Goal: Task Accomplishment & Management: Use online tool/utility

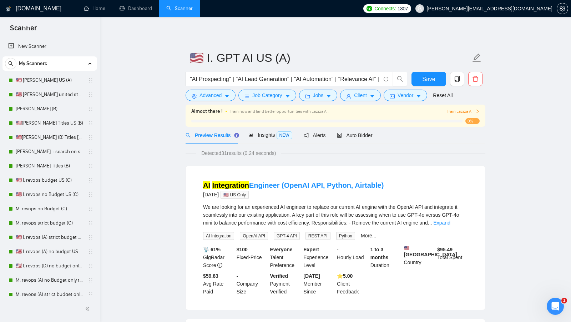
click at [130, 7] on link "Dashboard" at bounding box center [136, 8] width 32 height 6
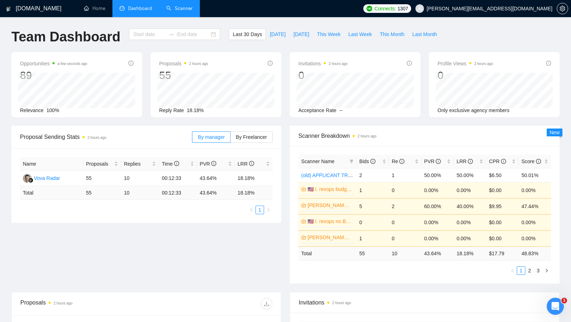
type input "[DATE]"
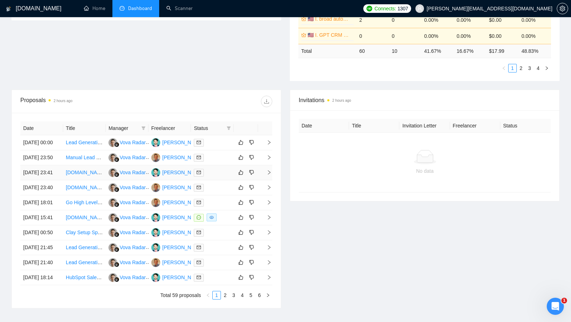
scroll to position [203, 0]
click at [219, 161] on div at bounding box center [212, 157] width 37 height 8
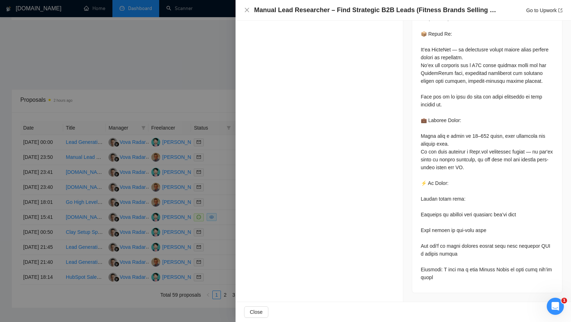
scroll to position [935, 0]
click at [189, 107] on div at bounding box center [285, 161] width 571 height 322
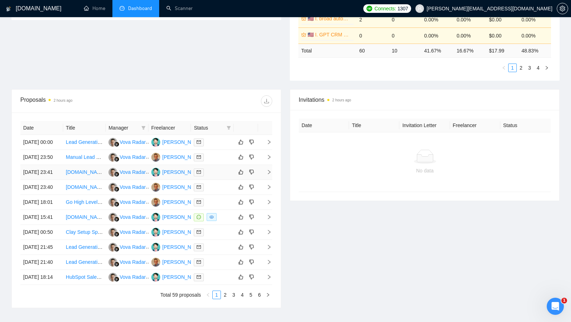
click at [215, 180] on td at bounding box center [212, 172] width 43 height 15
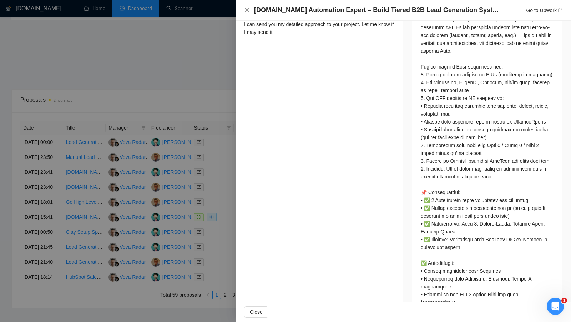
scroll to position [0, 0]
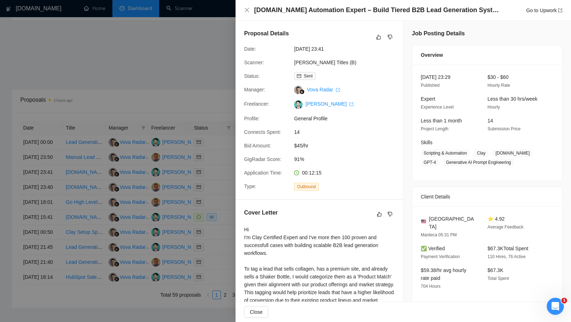
click at [225, 205] on div at bounding box center [285, 161] width 571 height 322
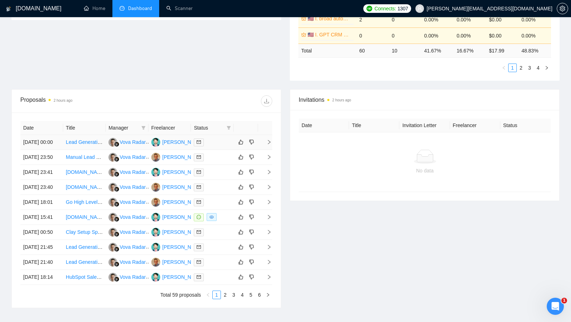
click at [217, 146] on div at bounding box center [212, 142] width 37 height 8
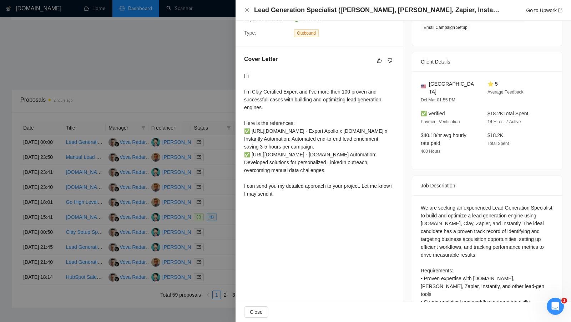
scroll to position [160, 0]
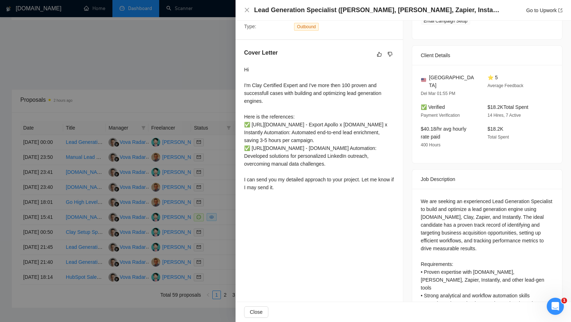
click at [210, 195] on div at bounding box center [285, 161] width 571 height 322
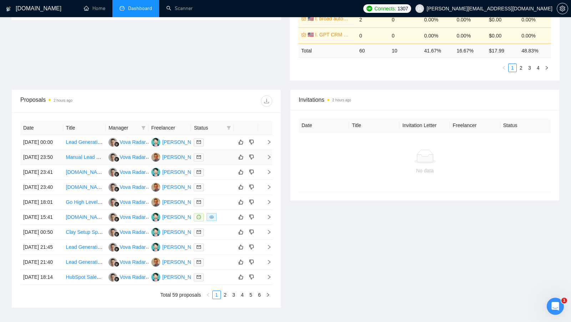
click at [223, 161] on div at bounding box center [212, 157] width 37 height 8
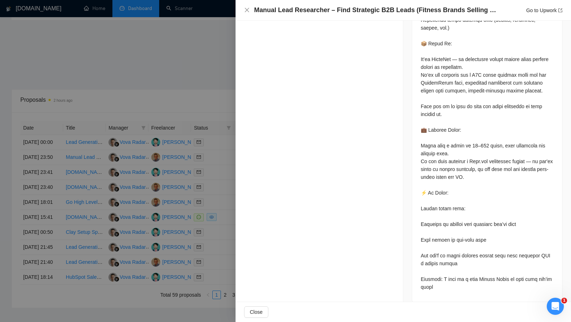
scroll to position [935, 0]
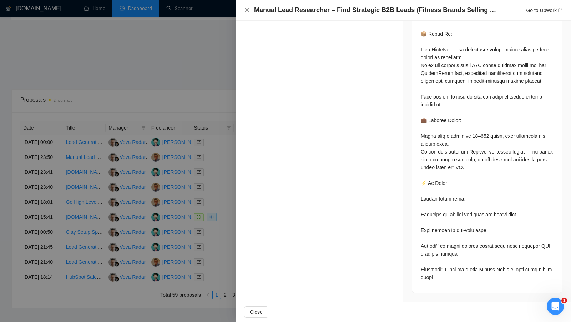
click at [218, 191] on div at bounding box center [285, 161] width 571 height 322
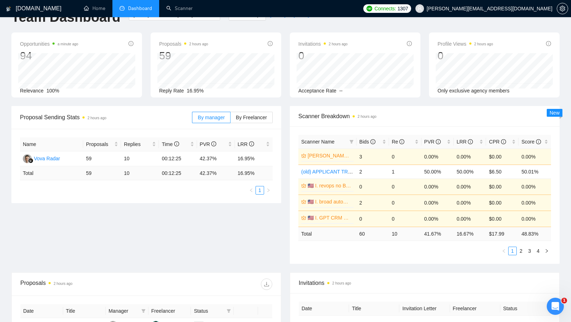
scroll to position [0, 0]
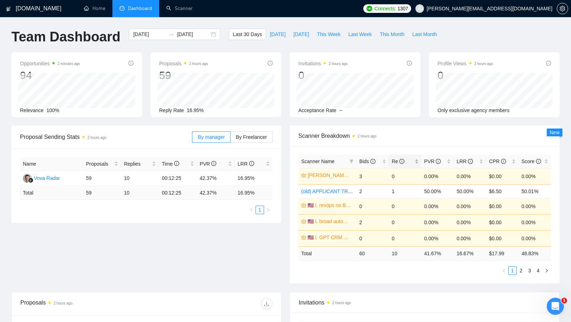
click at [419, 160] on div "Re" at bounding box center [405, 161] width 27 height 8
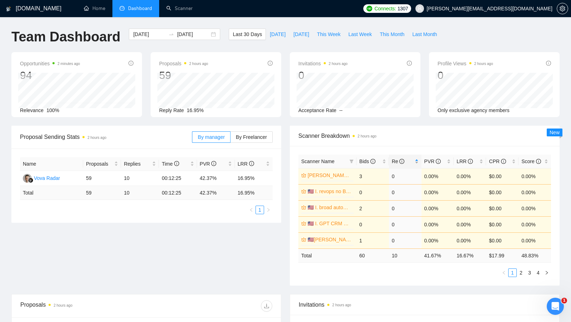
click at [419, 160] on div "Re" at bounding box center [405, 161] width 27 height 8
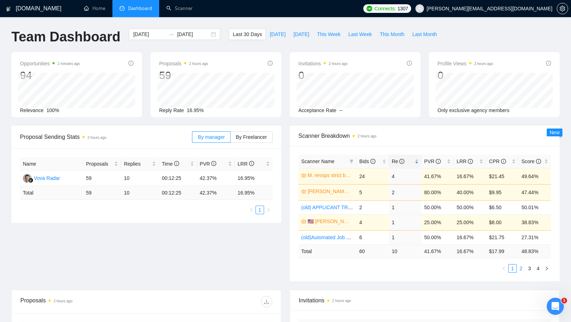
click at [522, 267] on link "2" at bounding box center [521, 269] width 8 height 8
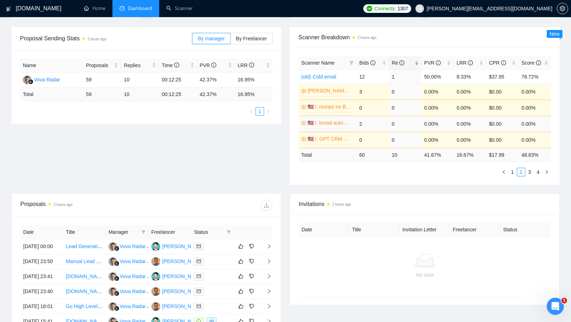
scroll to position [16, 0]
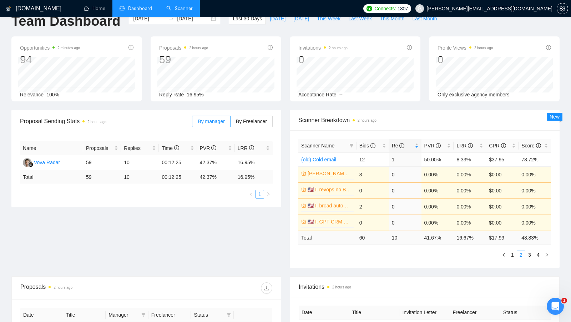
click at [173, 5] on link "Scanner" at bounding box center [179, 8] width 26 height 6
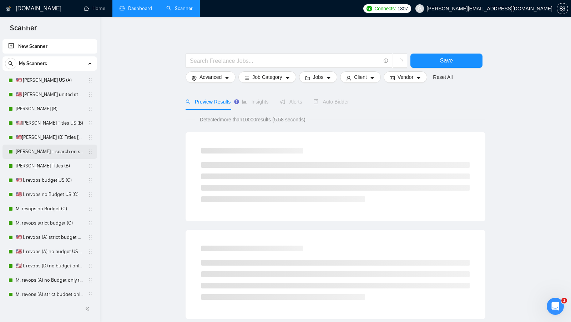
scroll to position [248, 0]
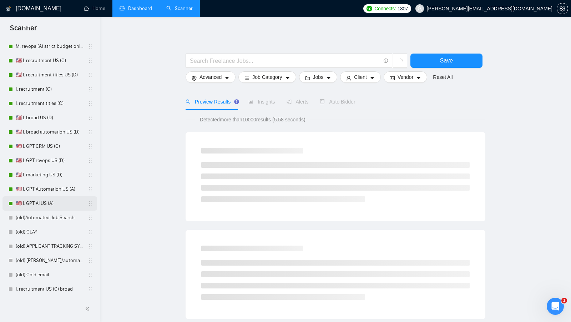
click at [44, 197] on link "🇺🇸 I. GPT AI US (A)" at bounding box center [50, 203] width 68 height 14
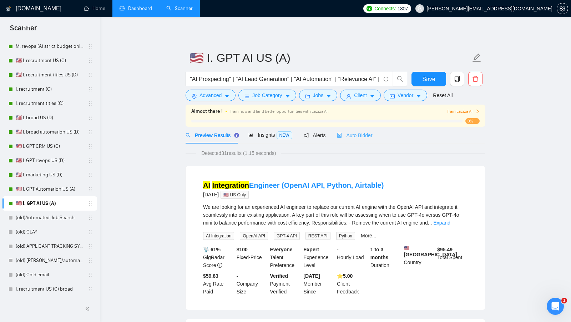
click at [342, 129] on div "Auto Bidder" at bounding box center [354, 135] width 35 height 17
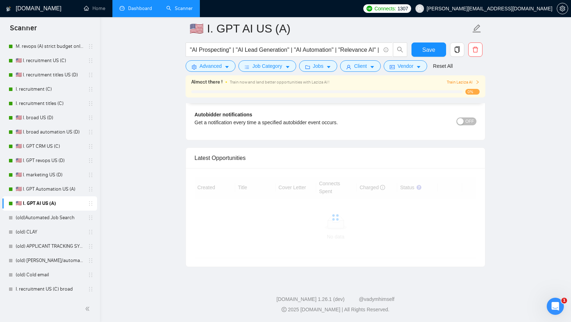
scroll to position [1640, 0]
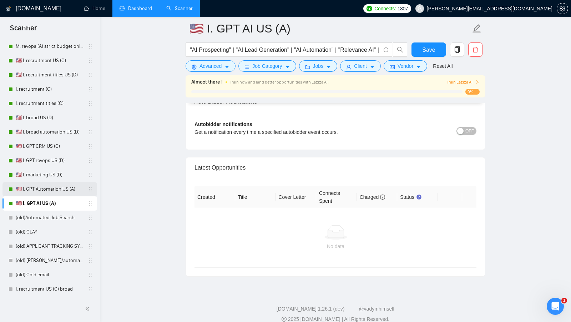
click at [16, 192] on link "🇺🇸 I. GPT Automation US (A)" at bounding box center [50, 189] width 68 height 14
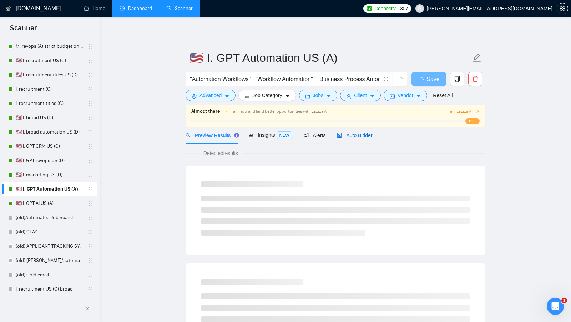
click at [364, 132] on div "Auto Bidder" at bounding box center [354, 135] width 35 height 8
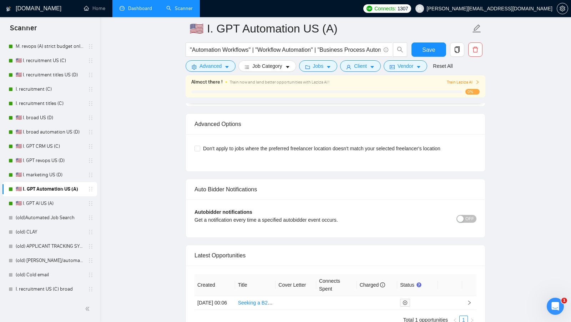
scroll to position [1621, 0]
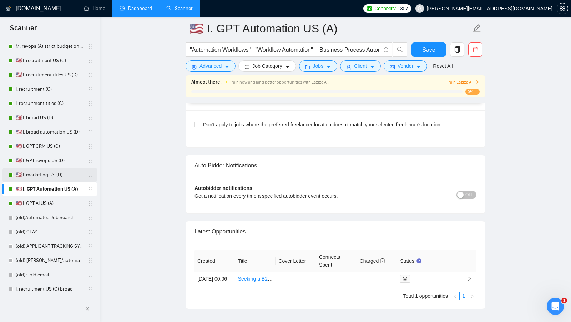
click at [37, 173] on link "🇺🇸 I. marketing US (D)" at bounding box center [50, 175] width 68 height 14
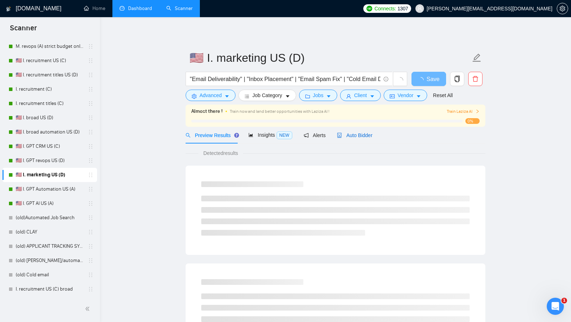
click at [371, 135] on span "Auto Bidder" at bounding box center [354, 135] width 35 height 6
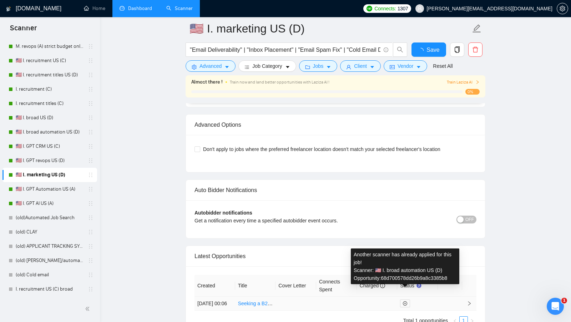
scroll to position [1597, 0]
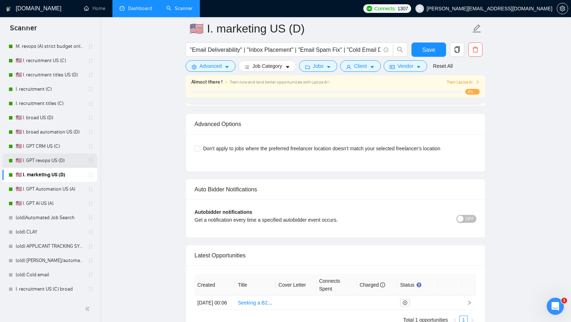
click at [50, 166] on link "🇺🇸 I. GPT revops US (D)" at bounding box center [50, 161] width 68 height 14
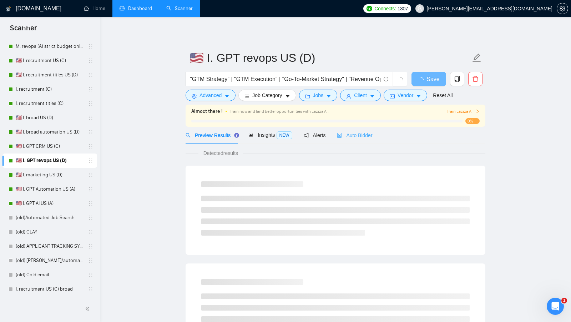
click at [370, 139] on div "Auto Bidder" at bounding box center [354, 135] width 35 height 17
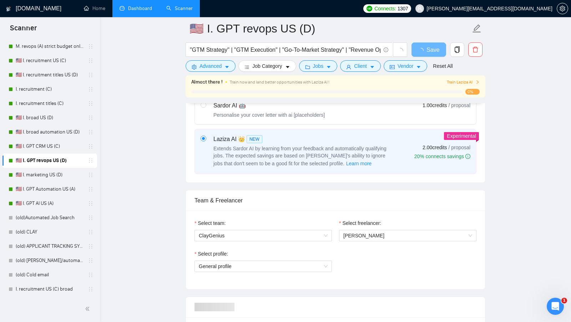
scroll to position [1597, 0]
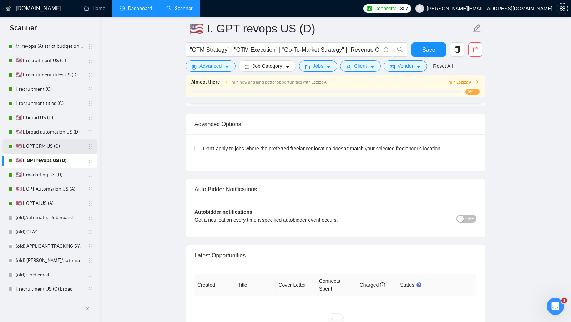
click at [61, 145] on link "🇺🇸 I. GPT CRM US (C)" at bounding box center [50, 146] width 68 height 14
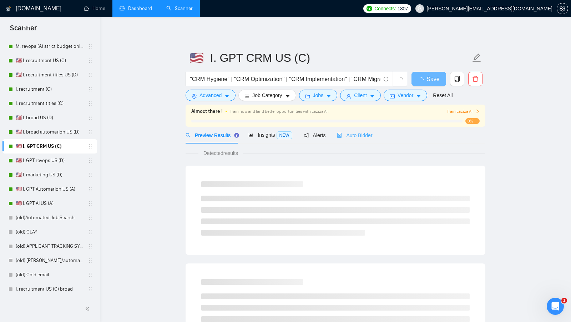
click at [362, 139] on div "Auto Bidder" at bounding box center [354, 135] width 35 height 17
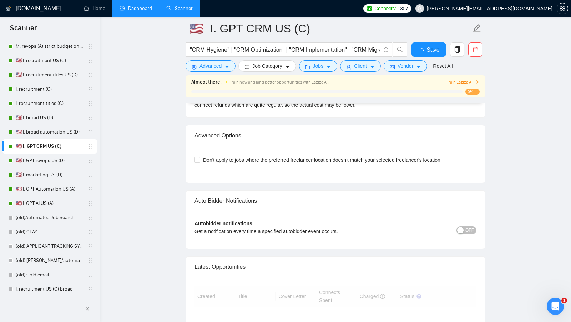
scroll to position [1661, 0]
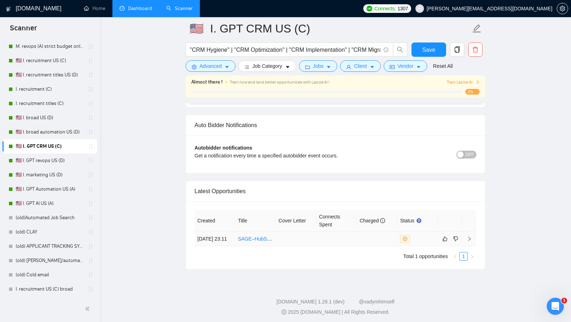
click at [421, 235] on div at bounding box center [417, 239] width 35 height 8
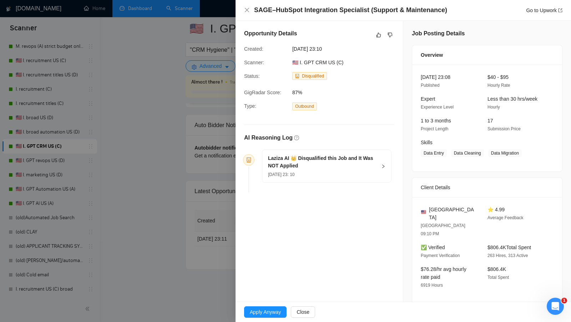
click at [378, 168] on div "Laziza AI 👑 Disqualified this Job and It Was NOT Applied [DATE] 23: 10" at bounding box center [326, 166] width 129 height 32
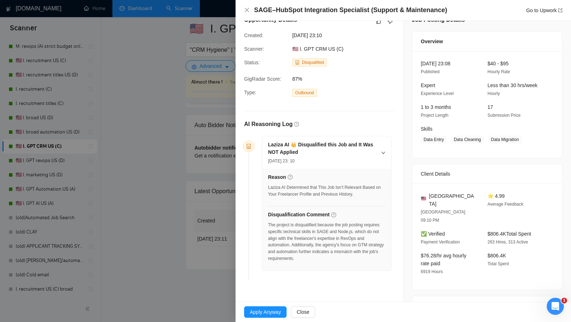
scroll to position [25, 0]
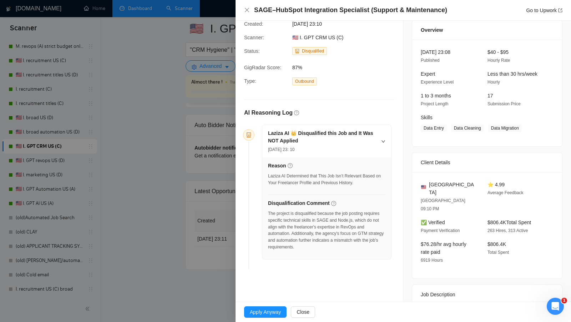
click at [193, 223] on div at bounding box center [285, 161] width 571 height 322
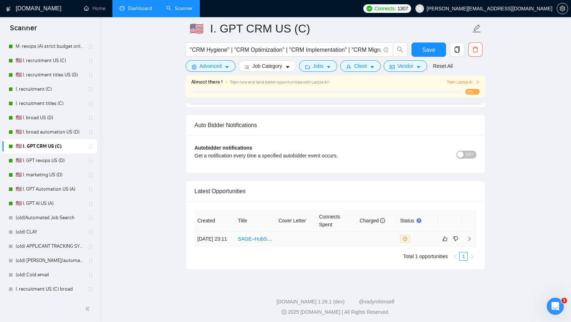
click at [421, 232] on td at bounding box center [417, 239] width 41 height 15
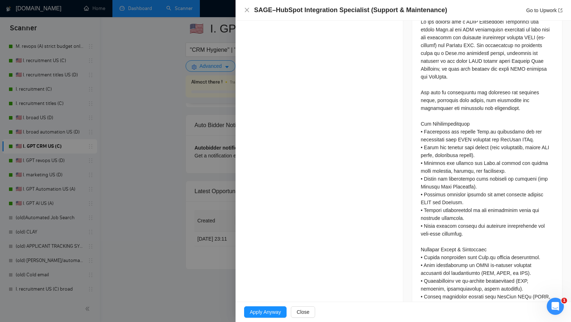
scroll to position [315, 0]
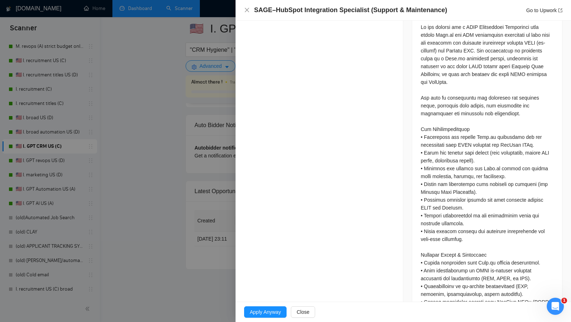
click at [169, 185] on div at bounding box center [285, 161] width 571 height 322
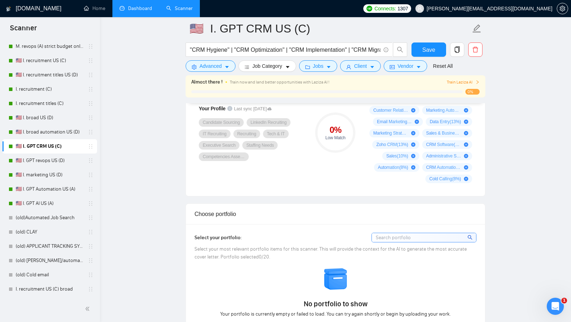
scroll to position [376, 0]
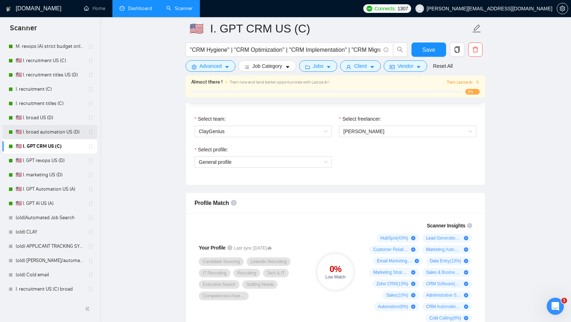
click at [52, 137] on link "🇺🇸 I. broad automation US (D)" at bounding box center [50, 132] width 68 height 14
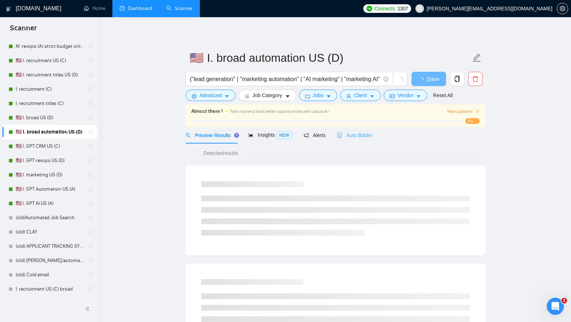
click at [363, 142] on div "Auto Bidder" at bounding box center [354, 135] width 35 height 17
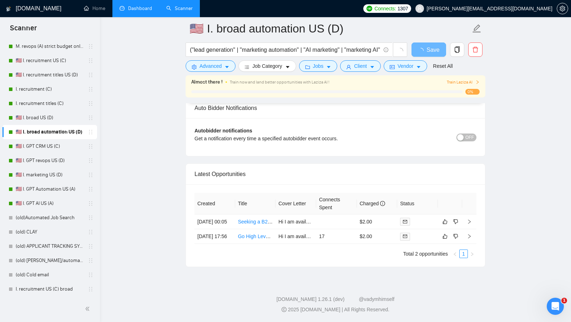
scroll to position [1620, 0]
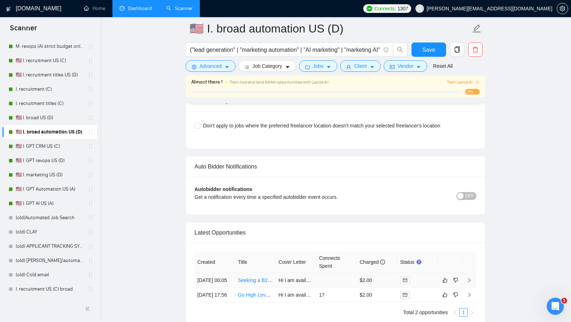
click at [377, 275] on td "$2.00" at bounding box center [377, 280] width 41 height 15
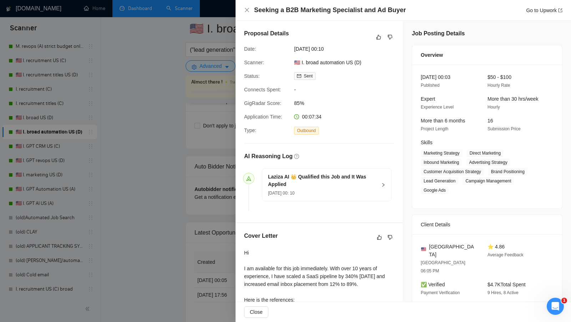
click at [157, 269] on div at bounding box center [285, 161] width 571 height 322
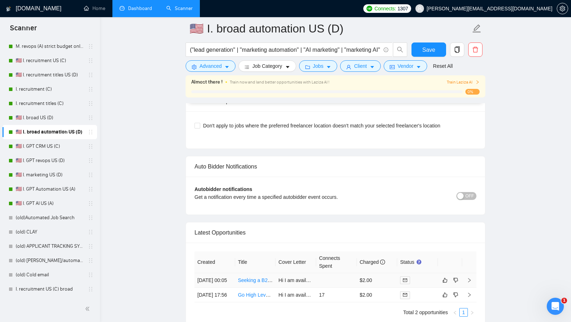
click at [323, 277] on td at bounding box center [336, 280] width 41 height 15
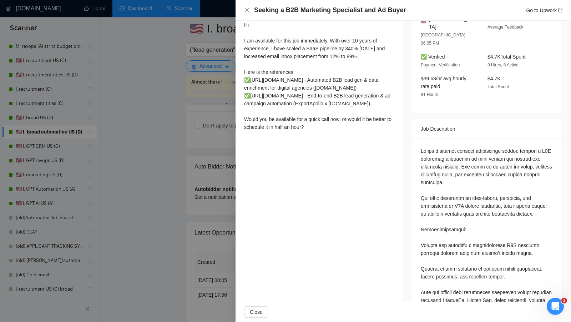
scroll to position [230, 0]
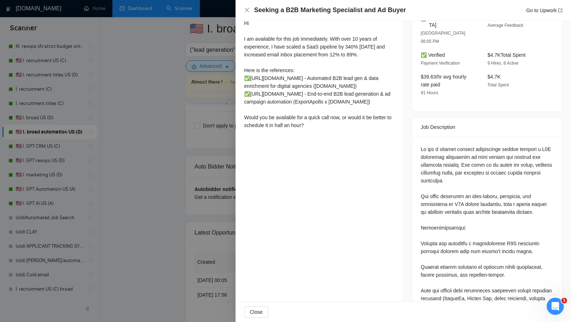
click at [170, 107] on div at bounding box center [285, 161] width 571 height 322
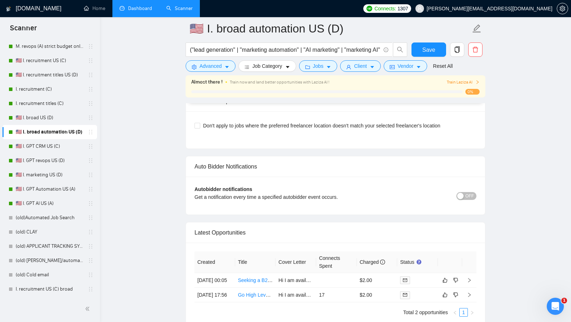
click at [142, 7] on link "Dashboard" at bounding box center [136, 8] width 32 height 6
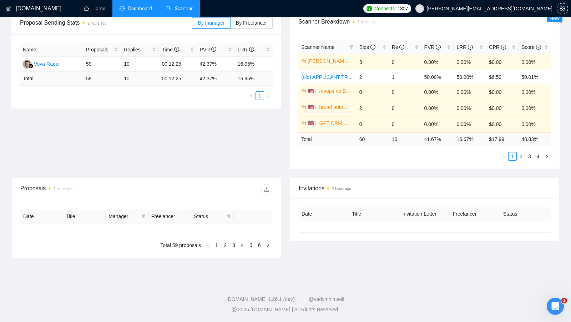
type input "[DATE]"
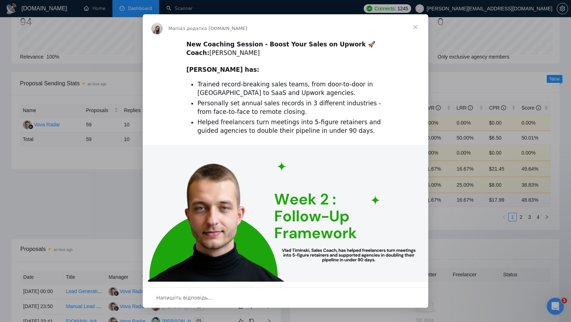
click at [417, 29] on span "Закрити" at bounding box center [416, 27] width 26 height 26
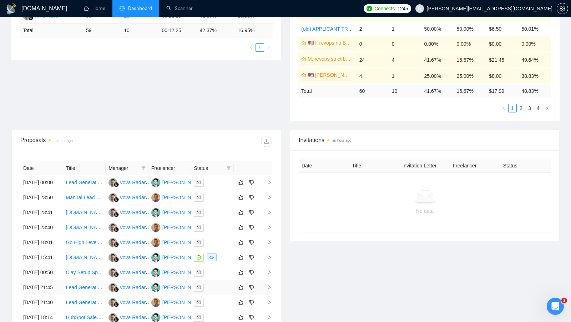
scroll to position [61, 0]
